Goal: Task Accomplishment & Management: Complete application form

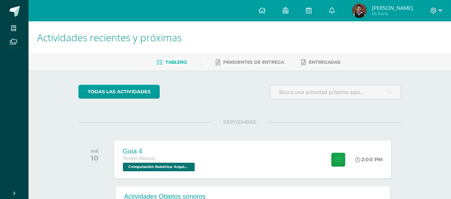
click at [301, 150] on div "Guía 4 Tercero Básicos Computación Robótica '[PERSON_NAME]' 2:00 PM Guía 4 Comp…" at bounding box center [252, 159] width 277 height 38
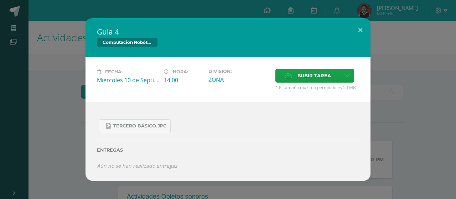
click at [138, 115] on div "Tercero Básico.jpg" at bounding box center [228, 124] width 262 height 20
click at [133, 135] on div "Entregas" at bounding box center [228, 147] width 262 height 29
click at [133, 124] on span "Tercero Básico.jpg" at bounding box center [139, 126] width 53 height 6
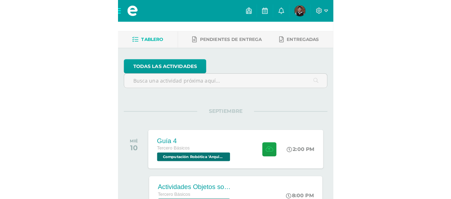
scroll to position [36, 0]
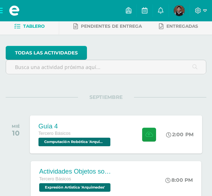
click at [102, 130] on div "Guía 4" at bounding box center [76, 126] width 74 height 7
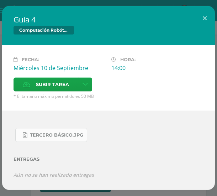
click at [57, 137] on span "Tercero Básico.jpg" at bounding box center [56, 136] width 53 height 6
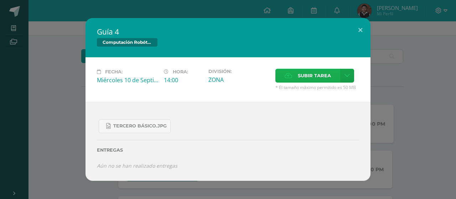
click at [217, 73] on icon at bounding box center [288, 75] width 7 height 5
click at [0, 0] on input "Subir tarea" at bounding box center [0, 0] width 0 height 0
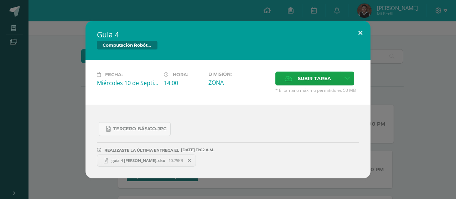
click at [217, 35] on button at bounding box center [360, 33] width 20 height 24
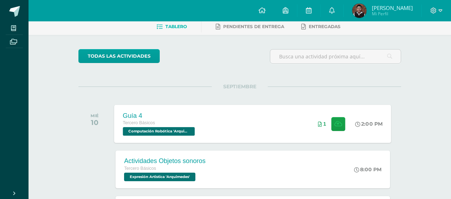
click at [217, 107] on div "1" at bounding box center [332, 124] width 43 height 38
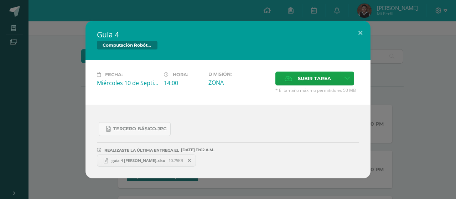
click at [188, 163] on icon at bounding box center [189, 160] width 3 height 5
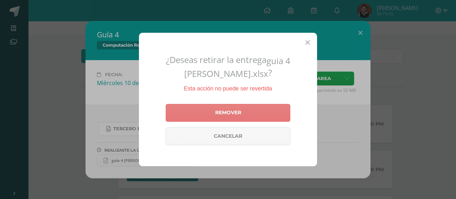
click at [217, 105] on link "Remover" at bounding box center [228, 113] width 125 height 18
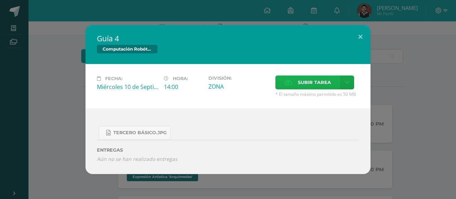
click at [217, 83] on span "Subir tarea" at bounding box center [314, 82] width 33 height 13
click at [0, 0] on input "Subir tarea" at bounding box center [0, 0] width 0 height 0
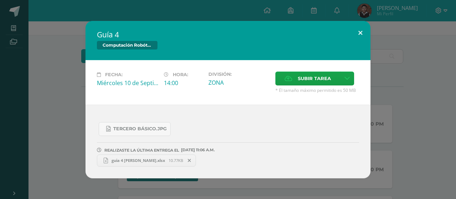
click at [217, 32] on button at bounding box center [360, 33] width 20 height 24
